Goal: Find contact information: Find contact information

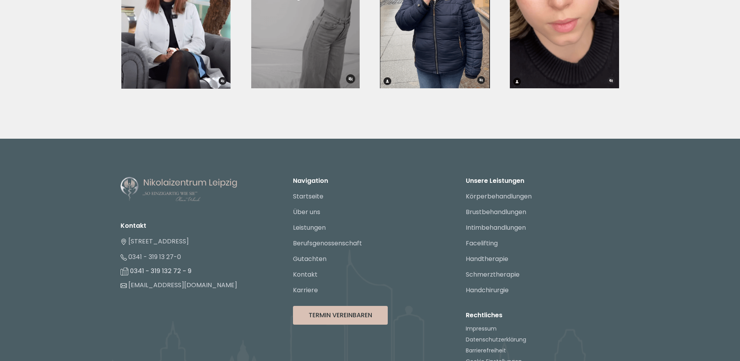
scroll to position [2927, 0]
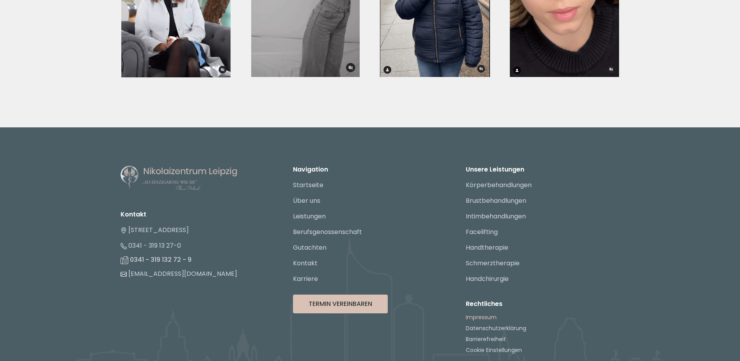
click at [492, 313] on link "Impressum" at bounding box center [481, 317] width 31 height 8
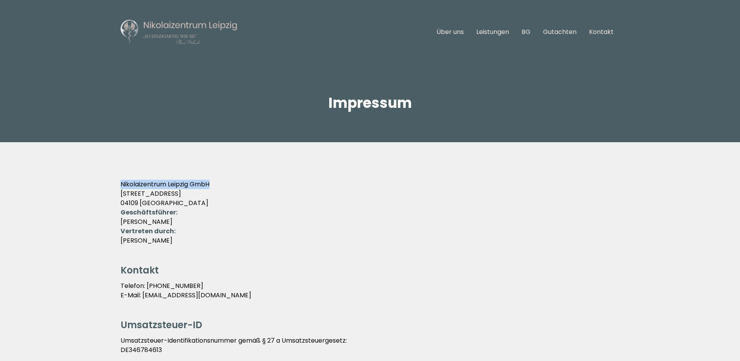
drag, startPoint x: 123, startPoint y: 184, endPoint x: 212, endPoint y: 185, distance: 89.8
click at [212, 185] on p "Nikolaizentrum Leipzig GmbH [STREET_ADDRESS]" at bounding box center [370, 194] width 499 height 28
drag, startPoint x: 212, startPoint y: 185, endPoint x: 203, endPoint y: 183, distance: 9.7
copy p "Nikolaizentrum Leipzig GmbH"
